Goal: Information Seeking & Learning: Learn about a topic

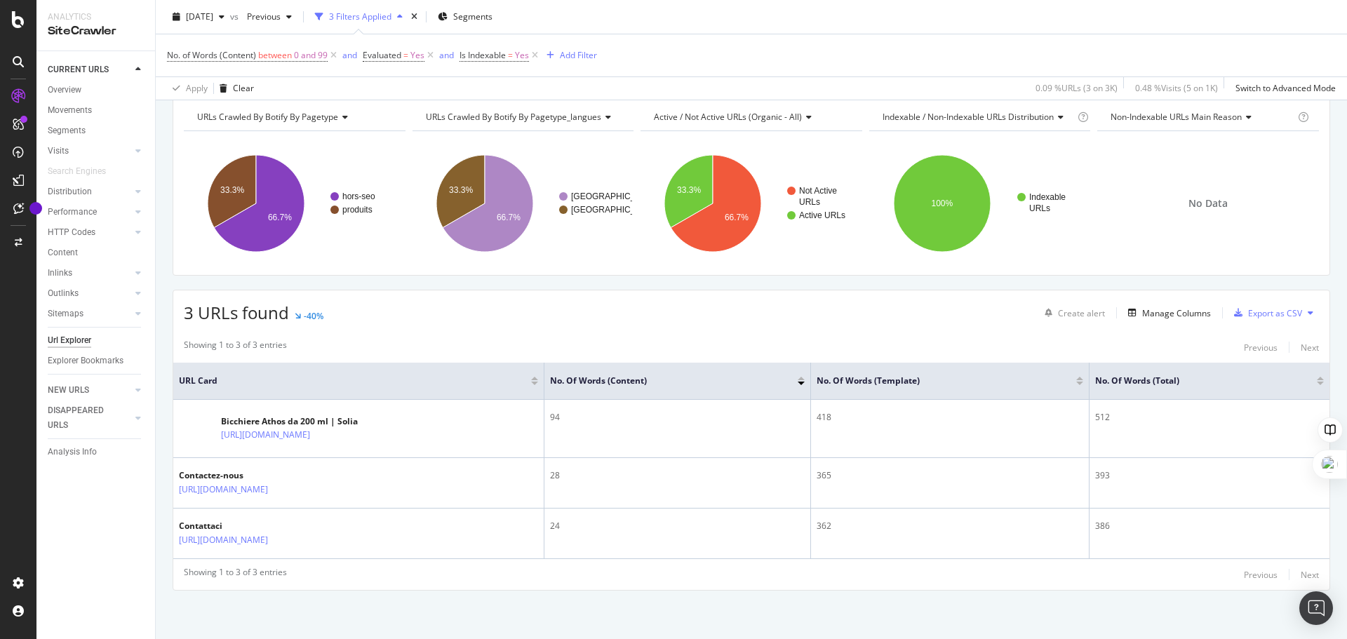
scroll to position [62, 0]
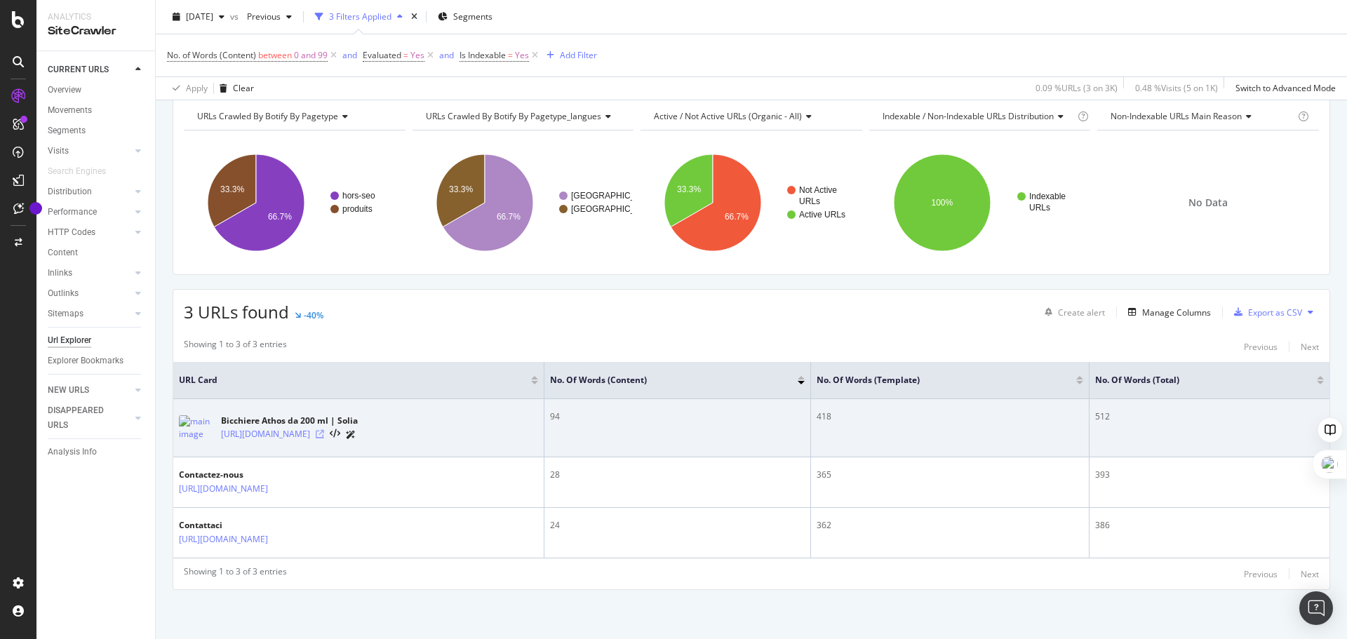
click at [324, 432] on icon at bounding box center [320, 434] width 8 height 8
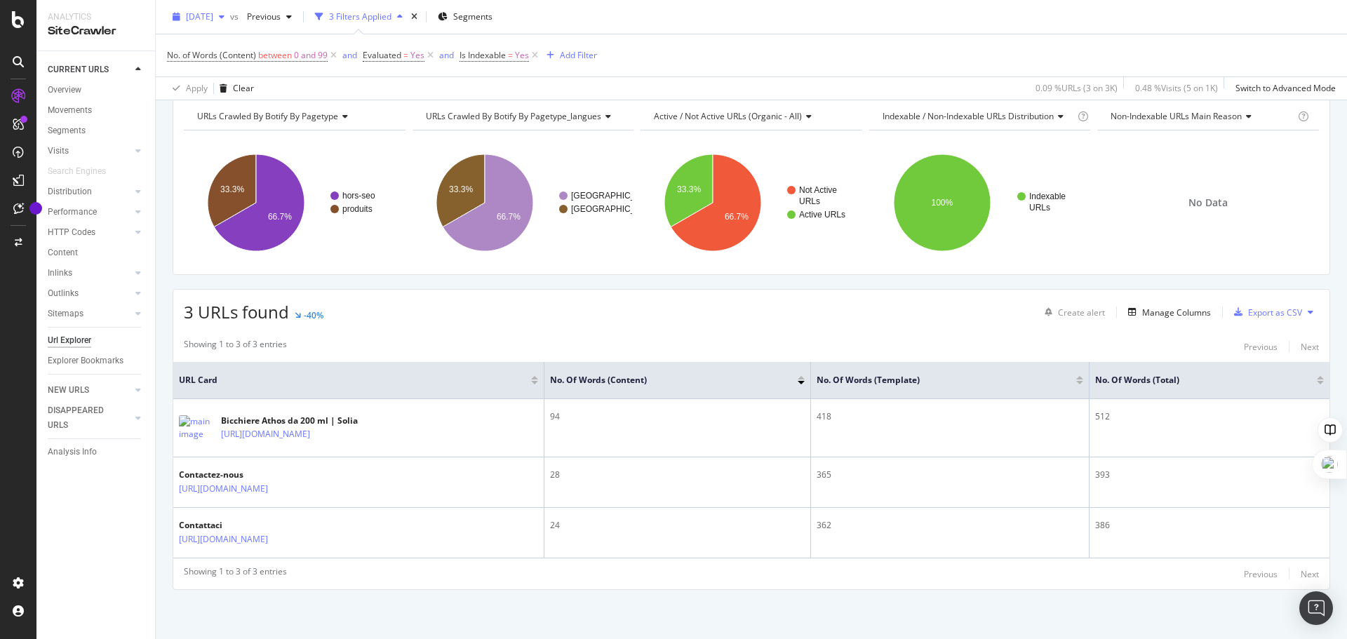
click at [230, 13] on div "button" at bounding box center [221, 17] width 17 height 8
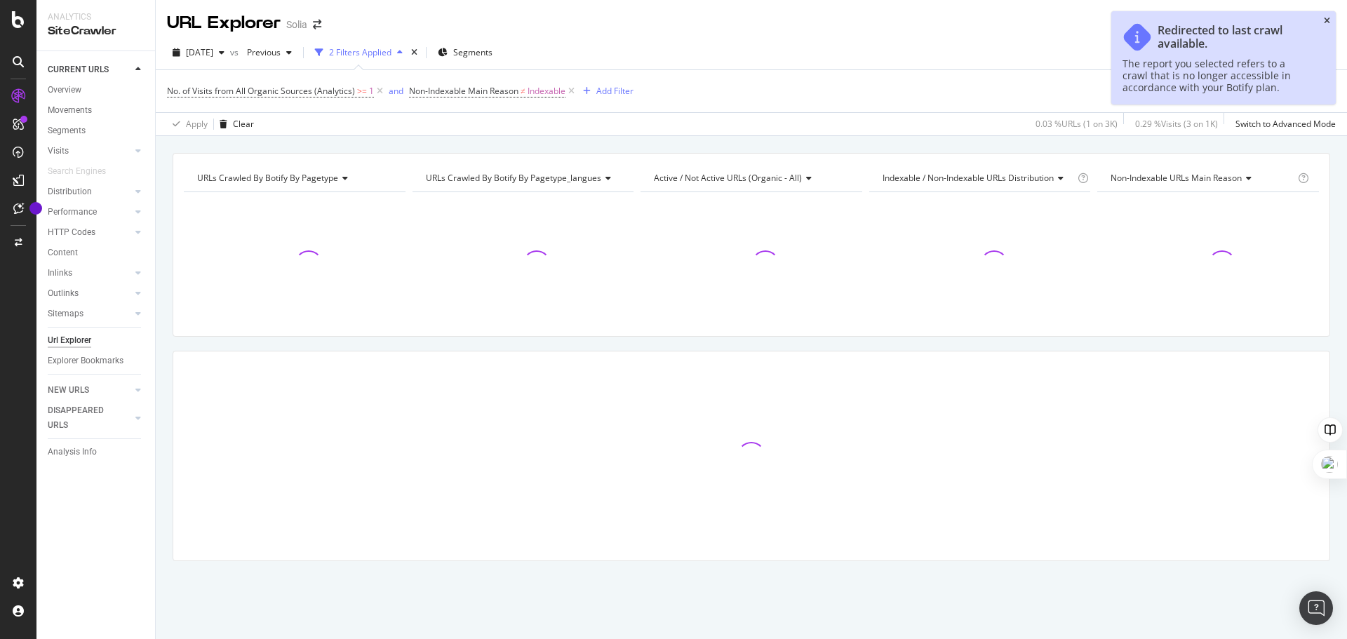
click at [1327, 19] on icon "close toast" at bounding box center [1327, 21] width 6 height 8
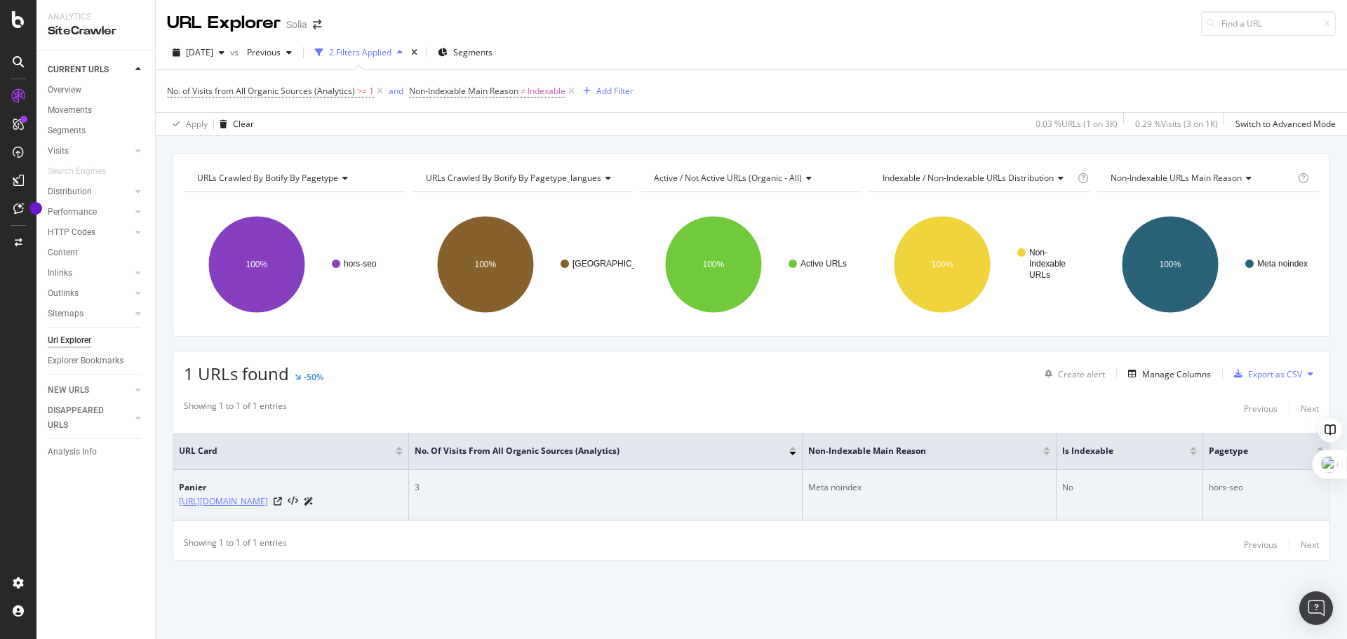
click at [268, 503] on link "[URL][DOMAIN_NAME]" at bounding box center [223, 502] width 89 height 14
click at [268, 505] on link "[URL][DOMAIN_NAME]" at bounding box center [223, 502] width 89 height 14
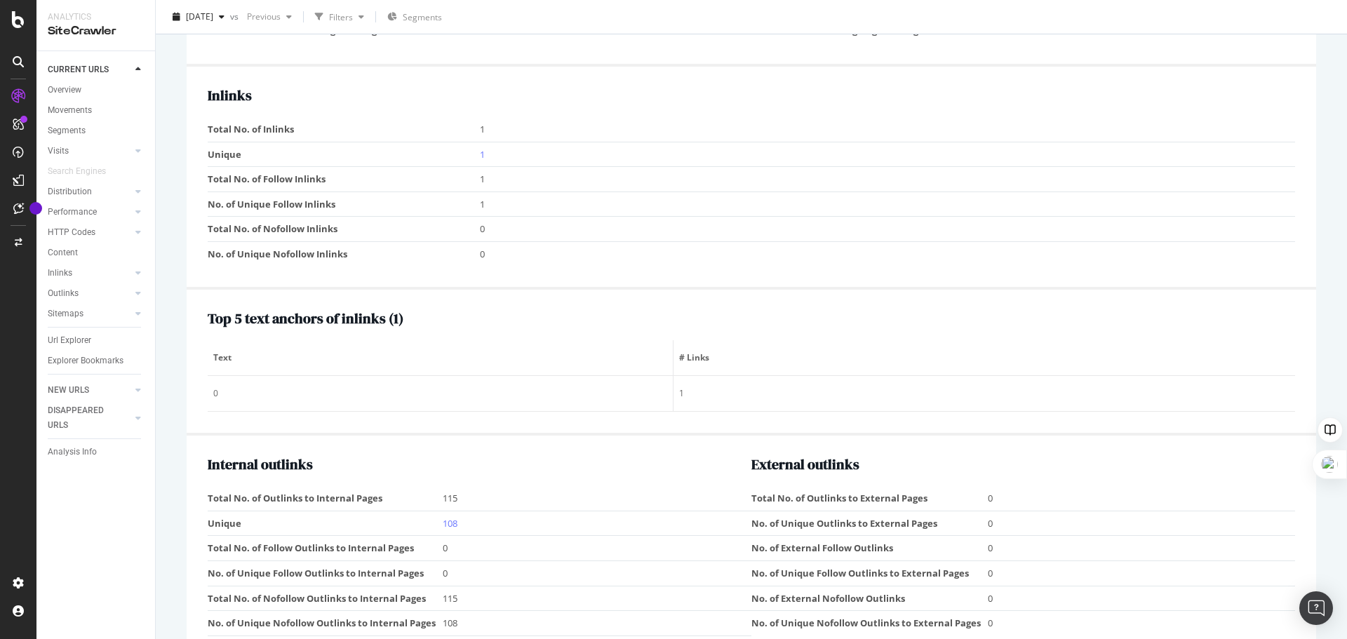
scroll to position [1407, 0]
click at [480, 152] on link "1" at bounding box center [482, 153] width 5 height 13
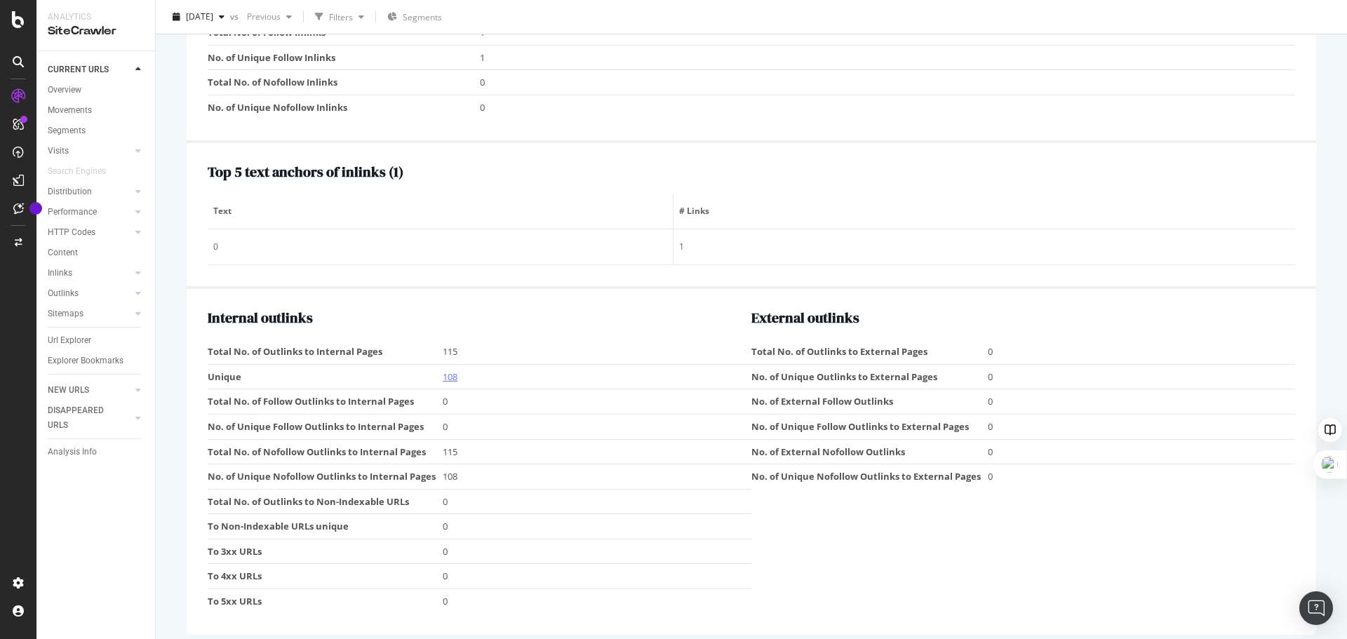
scroll to position [1551, 0]
click at [451, 380] on link "108" at bounding box center [450, 378] width 15 height 13
